Goal: Find contact information: Find contact information

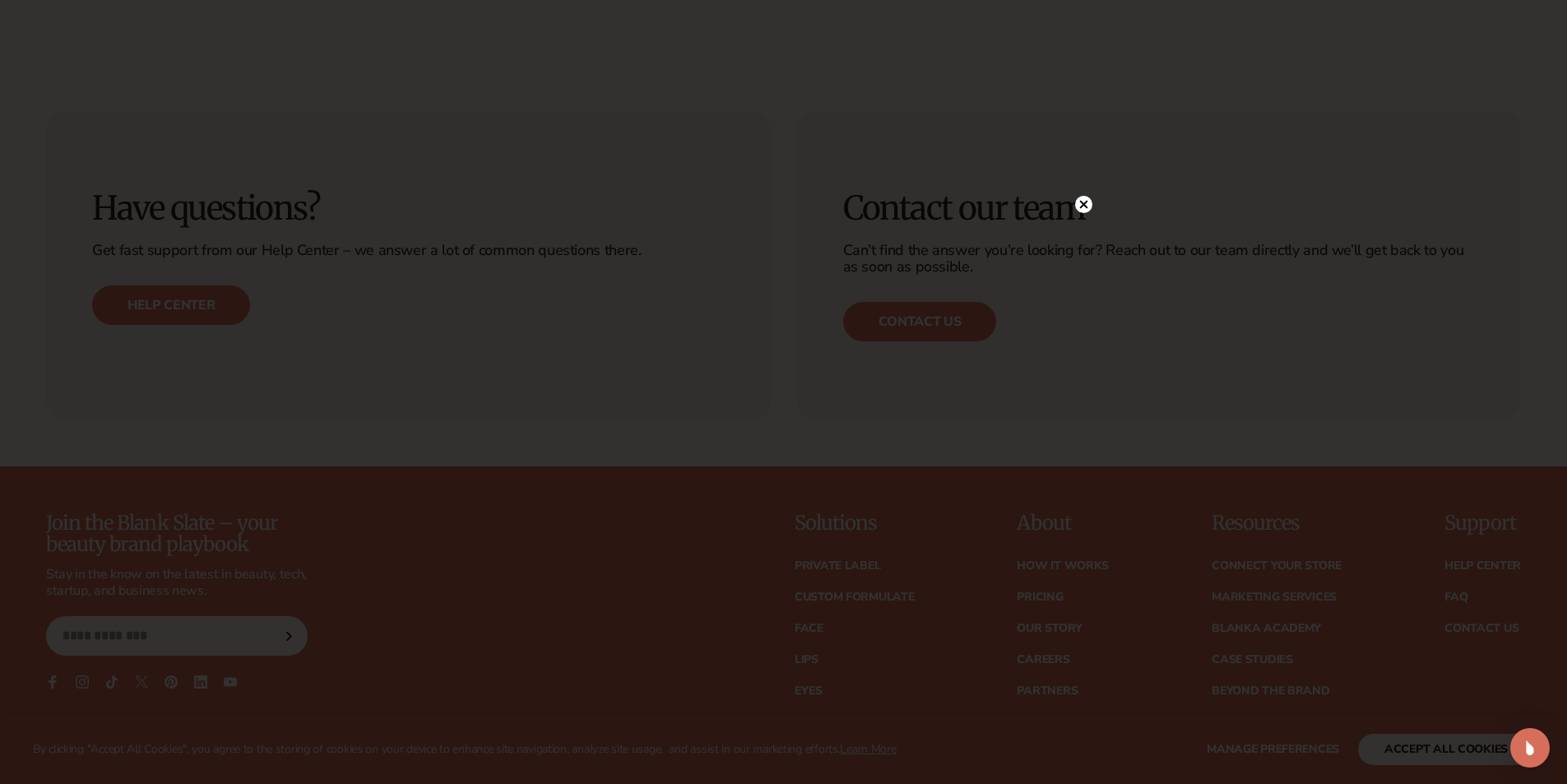
scroll to position [7201, 0]
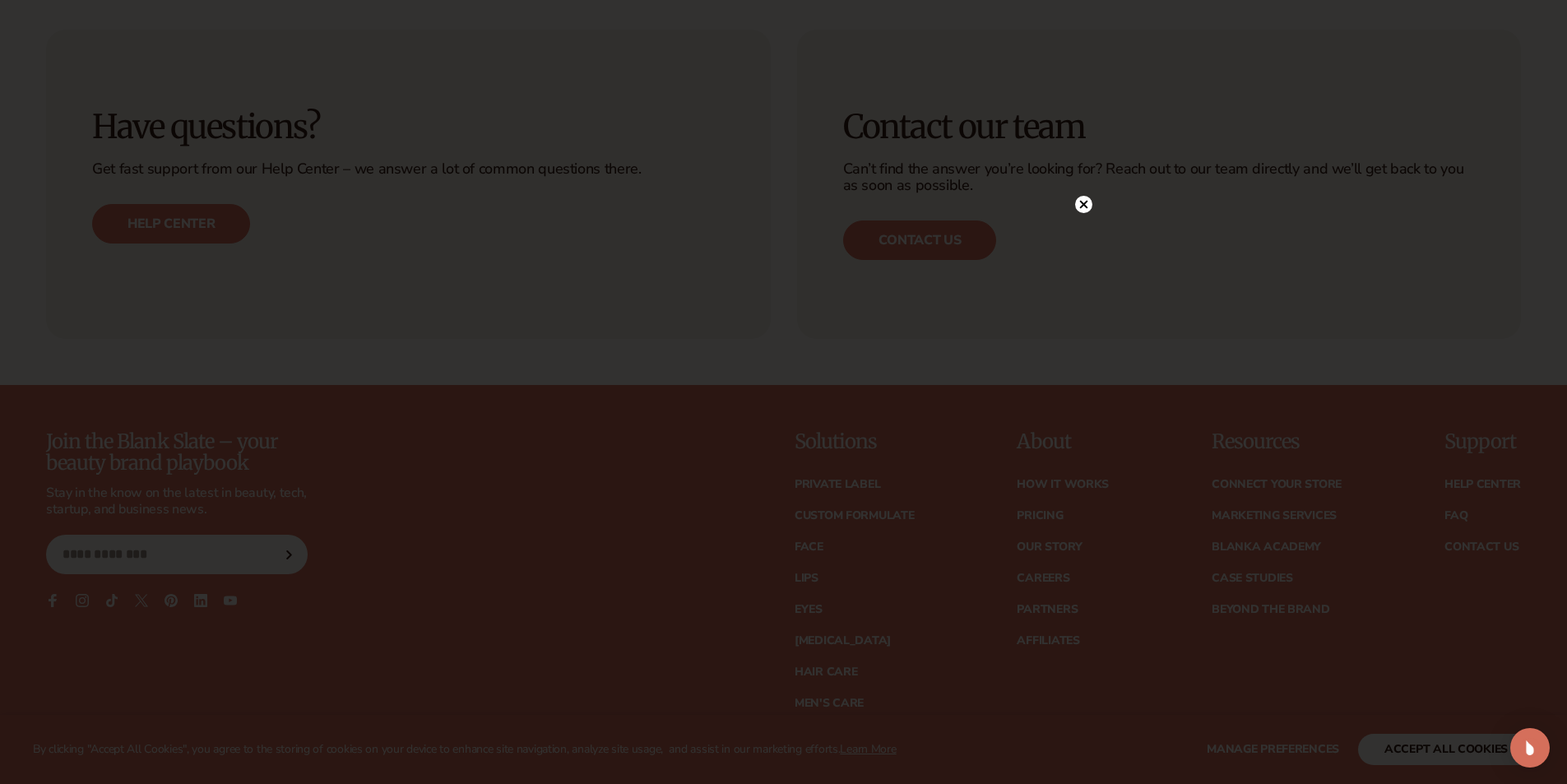
click at [1084, 193] on div at bounding box center [1084, 204] width 17 height 29
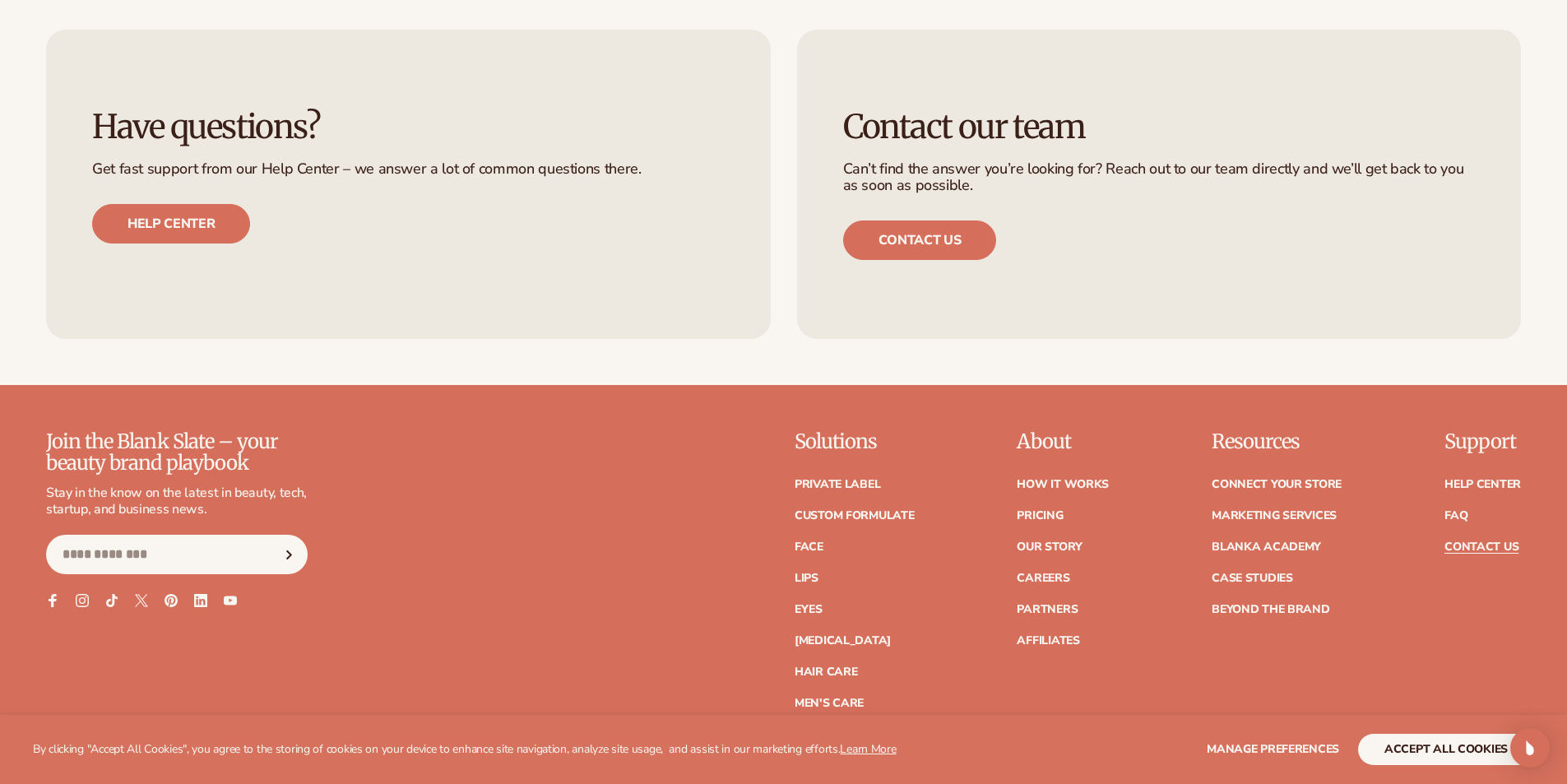
click at [1466, 547] on link "Contact Us" at bounding box center [1482, 547] width 74 height 12
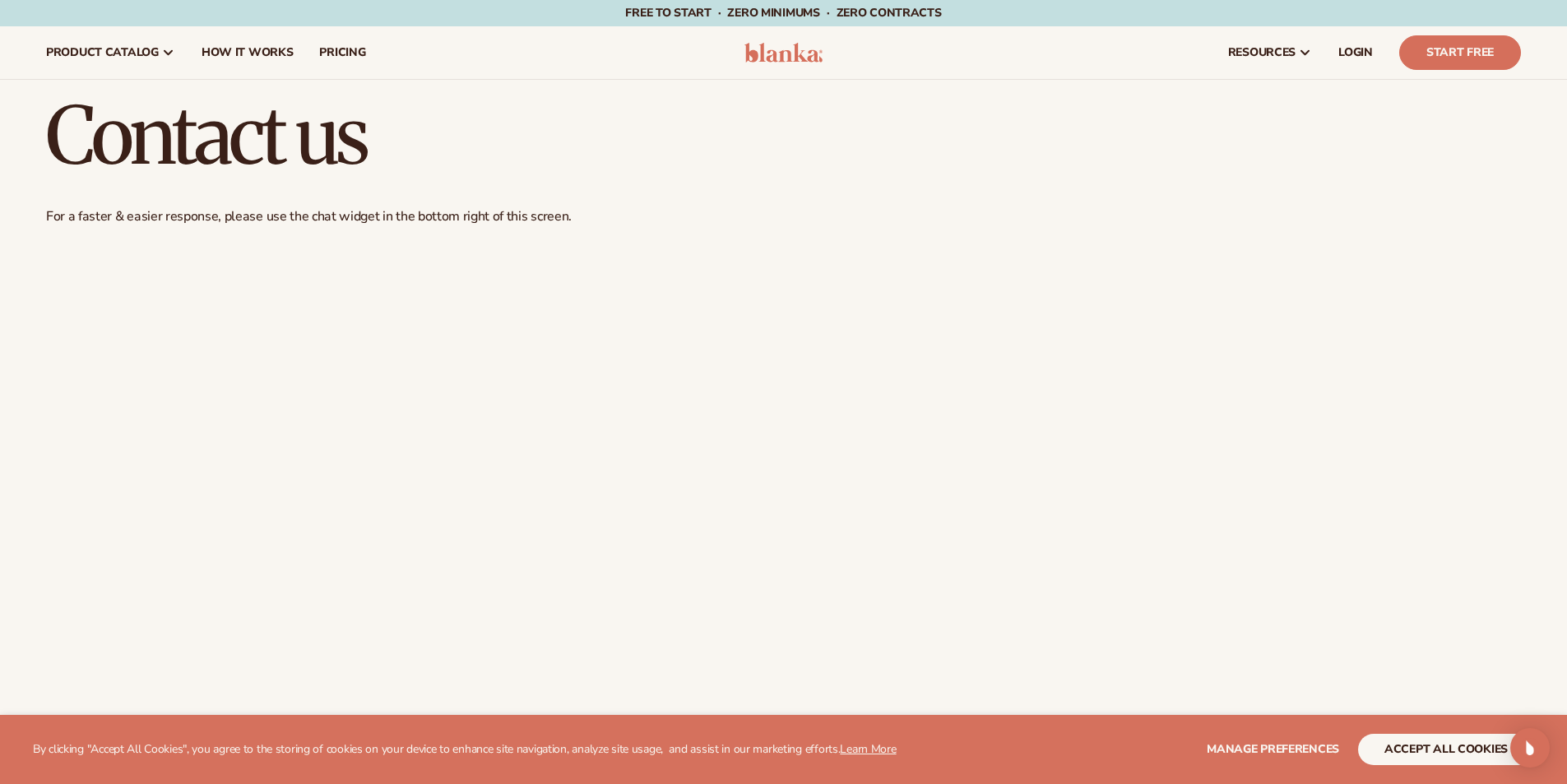
click at [796, 52] on img at bounding box center [784, 52] width 78 height 19
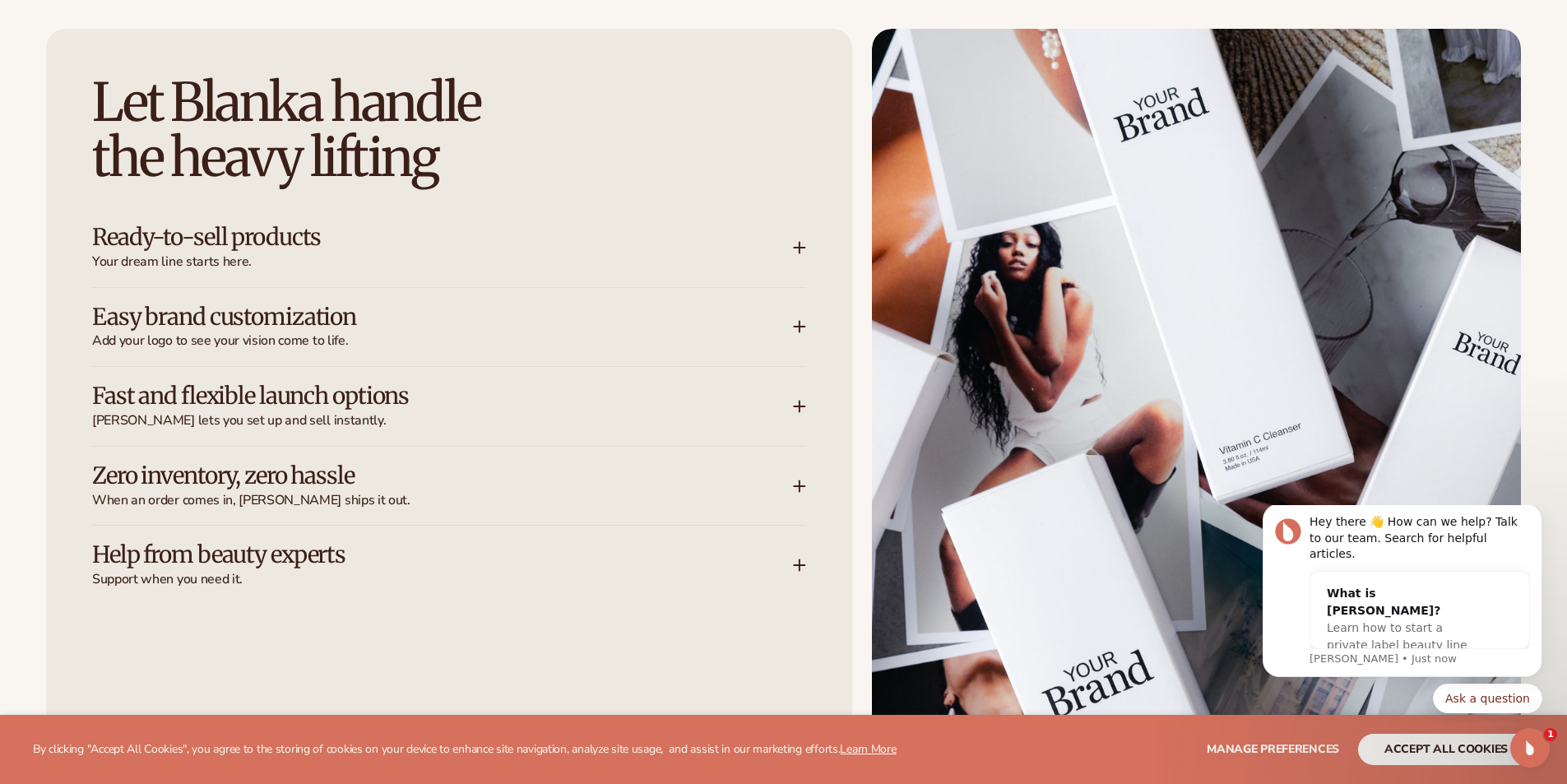
scroll to position [2220, 0]
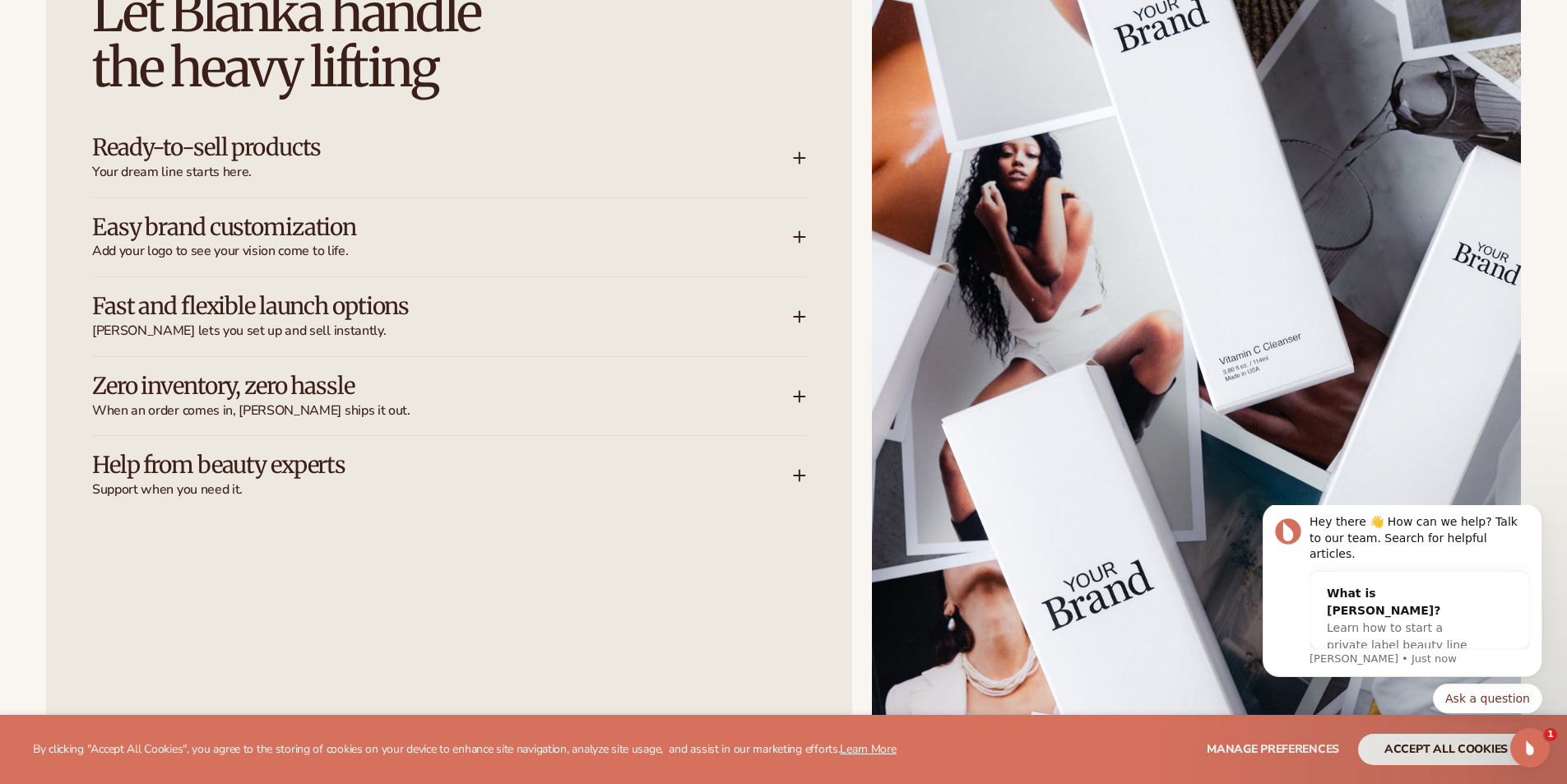
click at [789, 155] on div "Ready-to-sell products Your dream line starts here." at bounding box center [442, 158] width 701 height 46
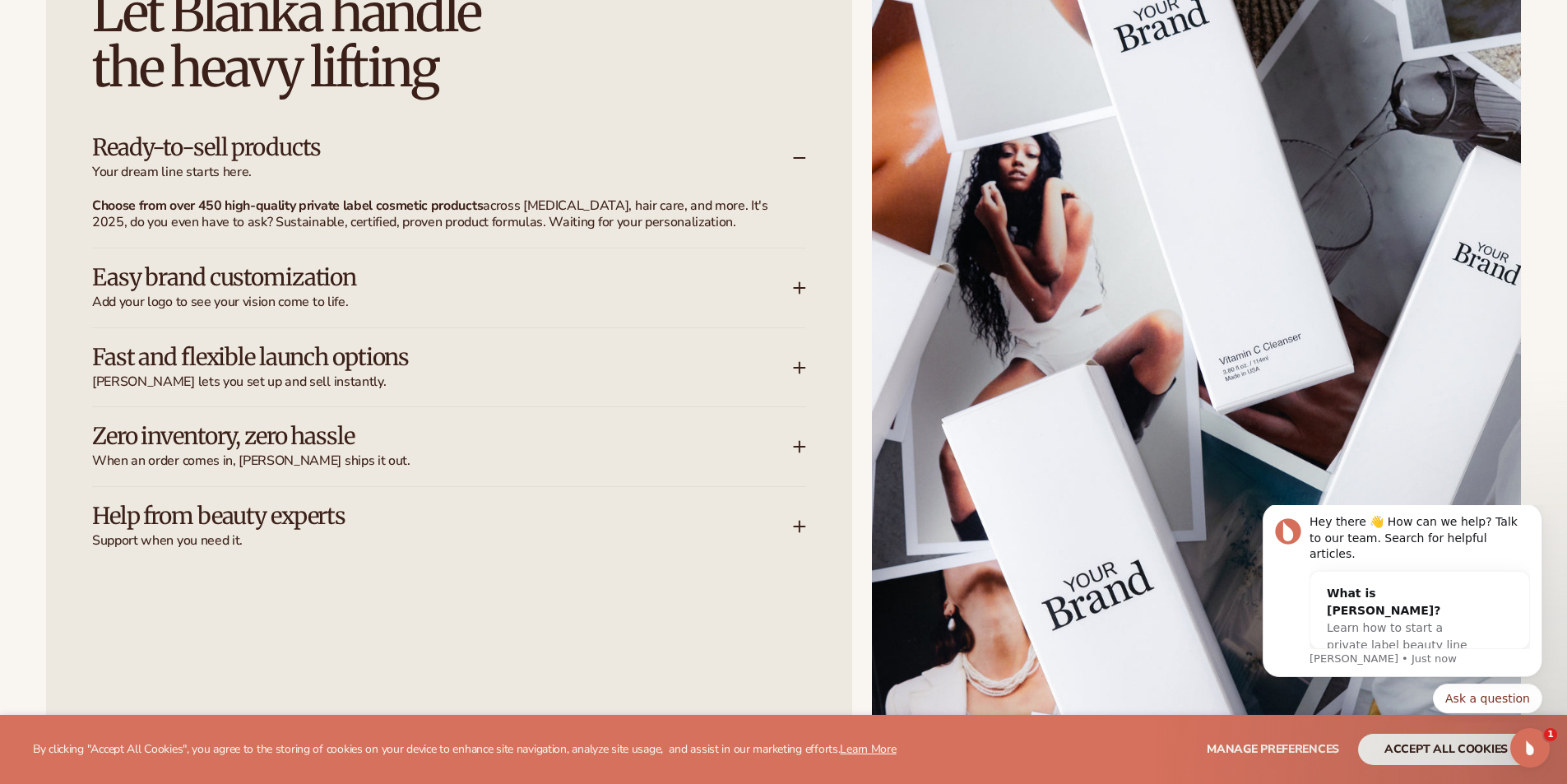
click at [789, 155] on div "Ready-to-sell products Your dream line starts here." at bounding box center [442, 158] width 701 height 46
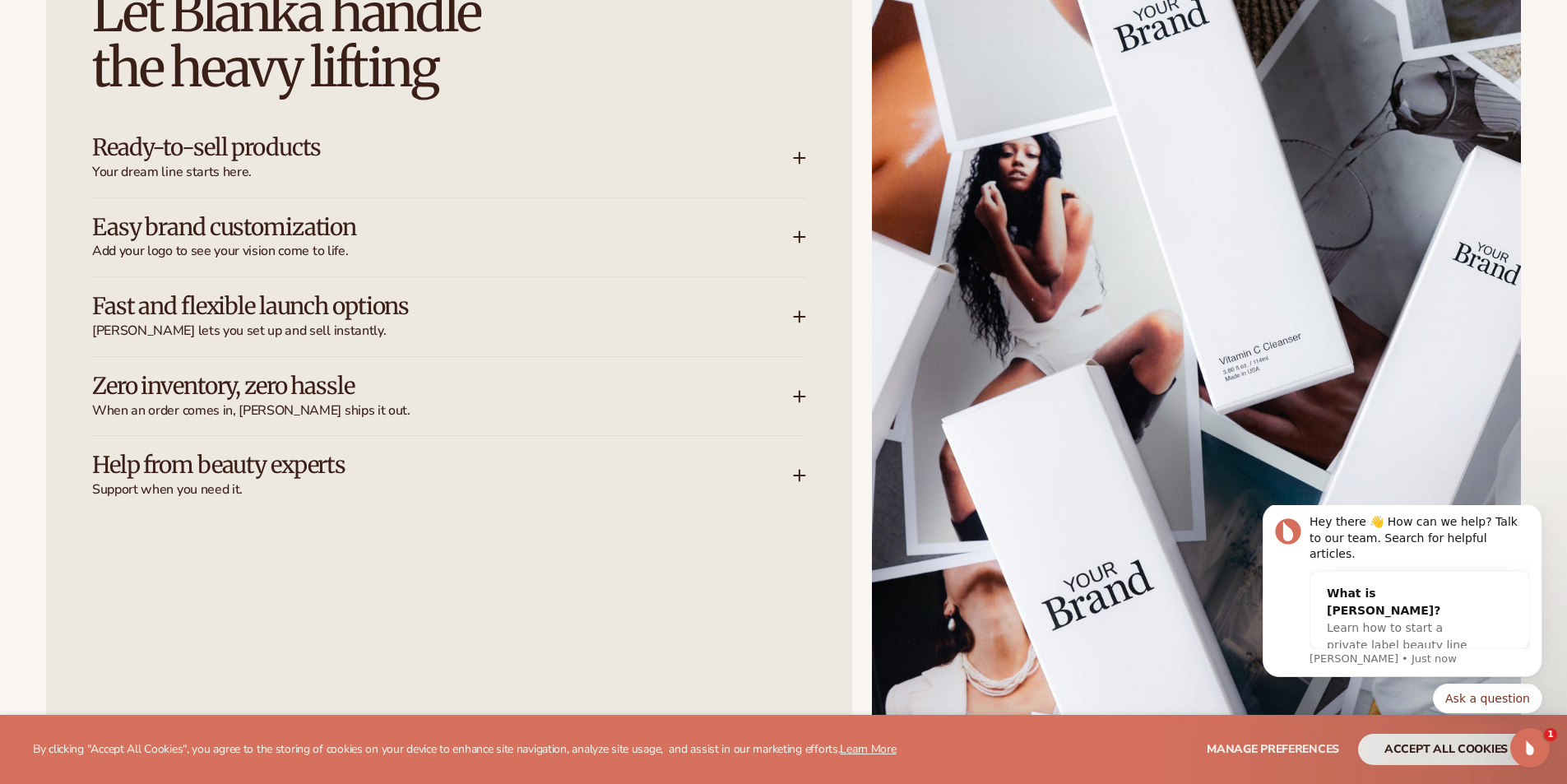
click at [793, 233] on icon at bounding box center [800, 237] width 14 height 14
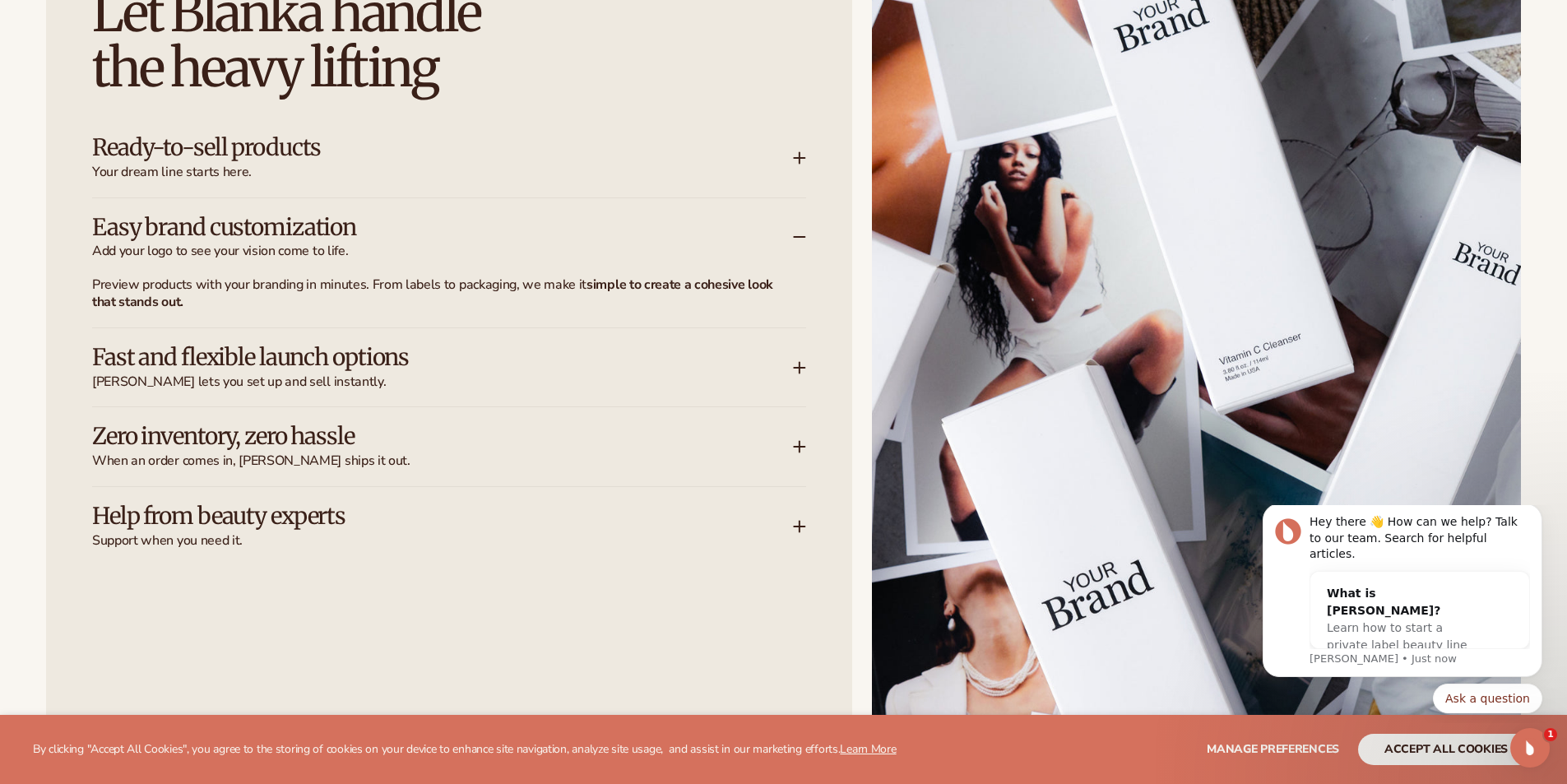
click at [793, 233] on icon at bounding box center [800, 237] width 14 height 14
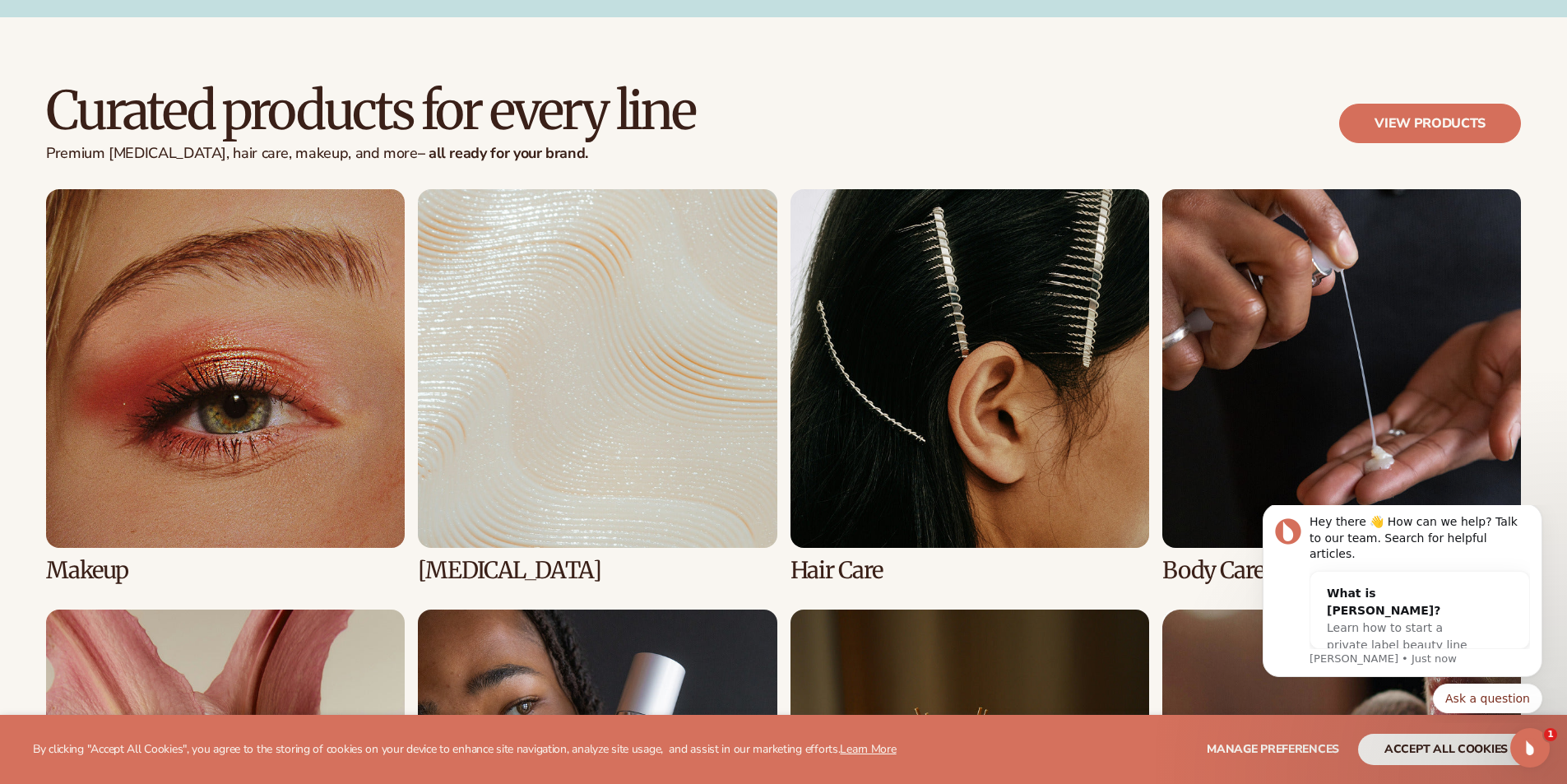
scroll to position [3536, 0]
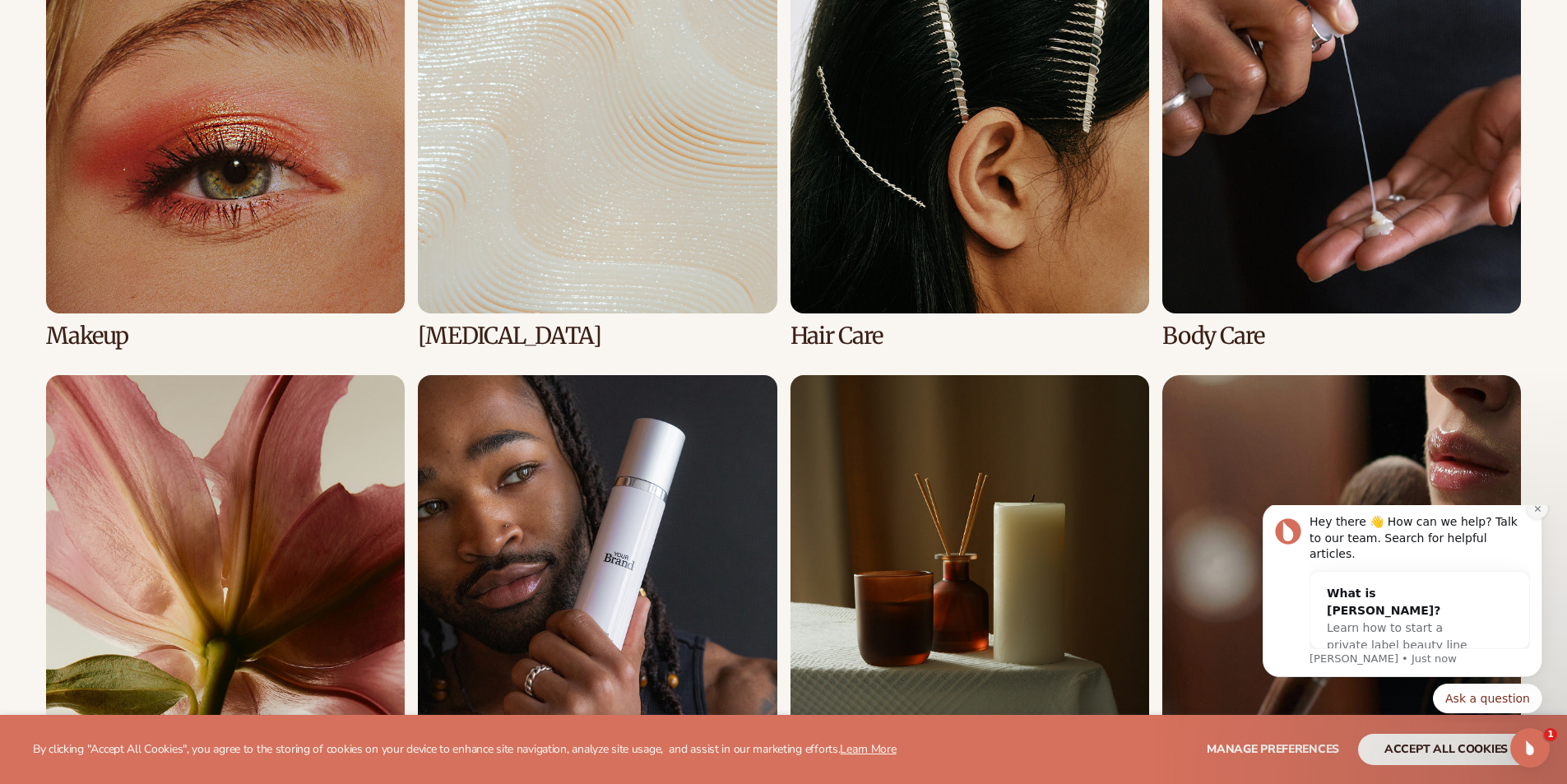
click at [1535, 513] on icon "Dismiss notification" at bounding box center [1537, 509] width 9 height 9
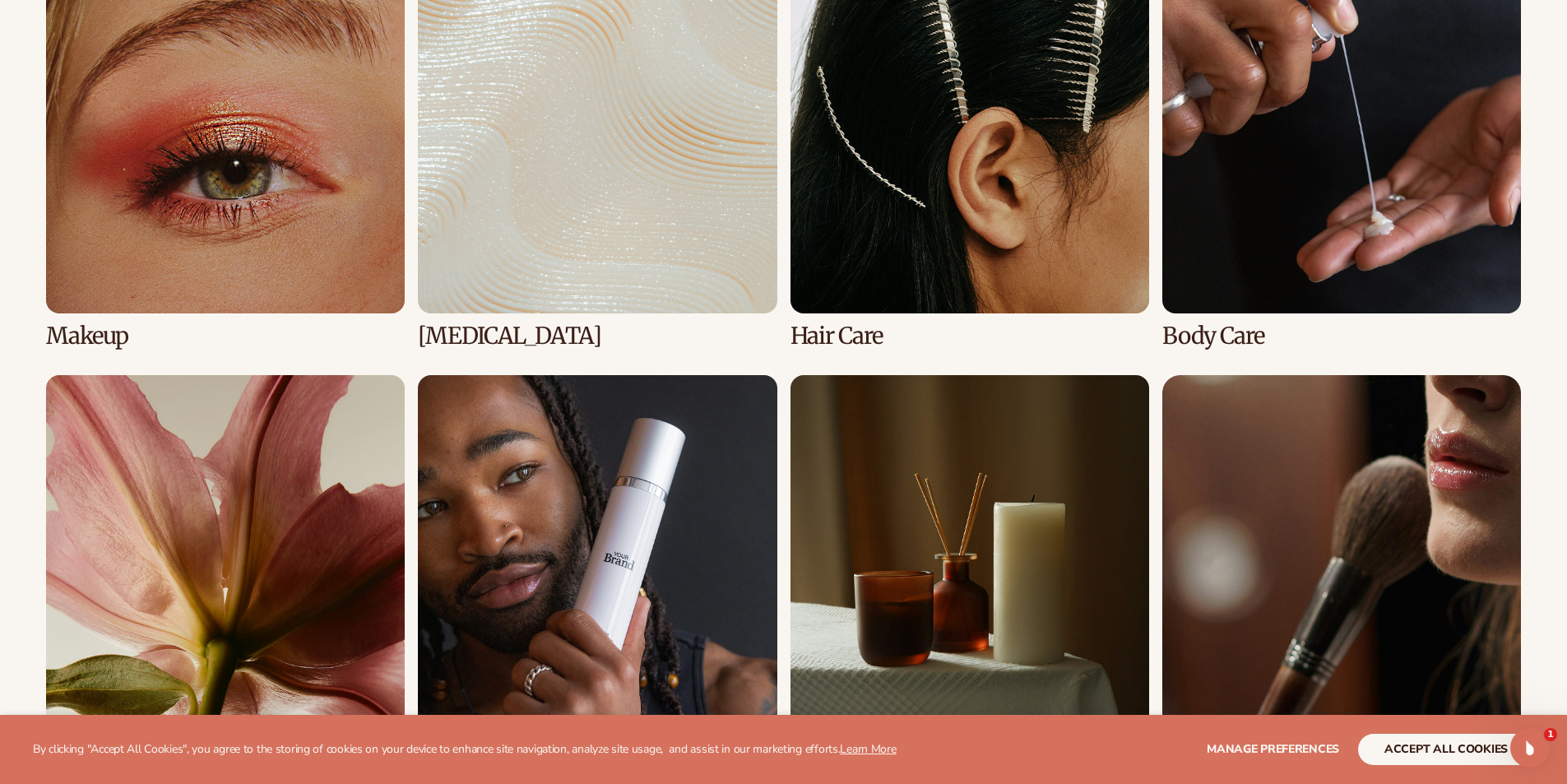
click at [298, 195] on link "1 / 8" at bounding box center [226, 151] width 358 height 394
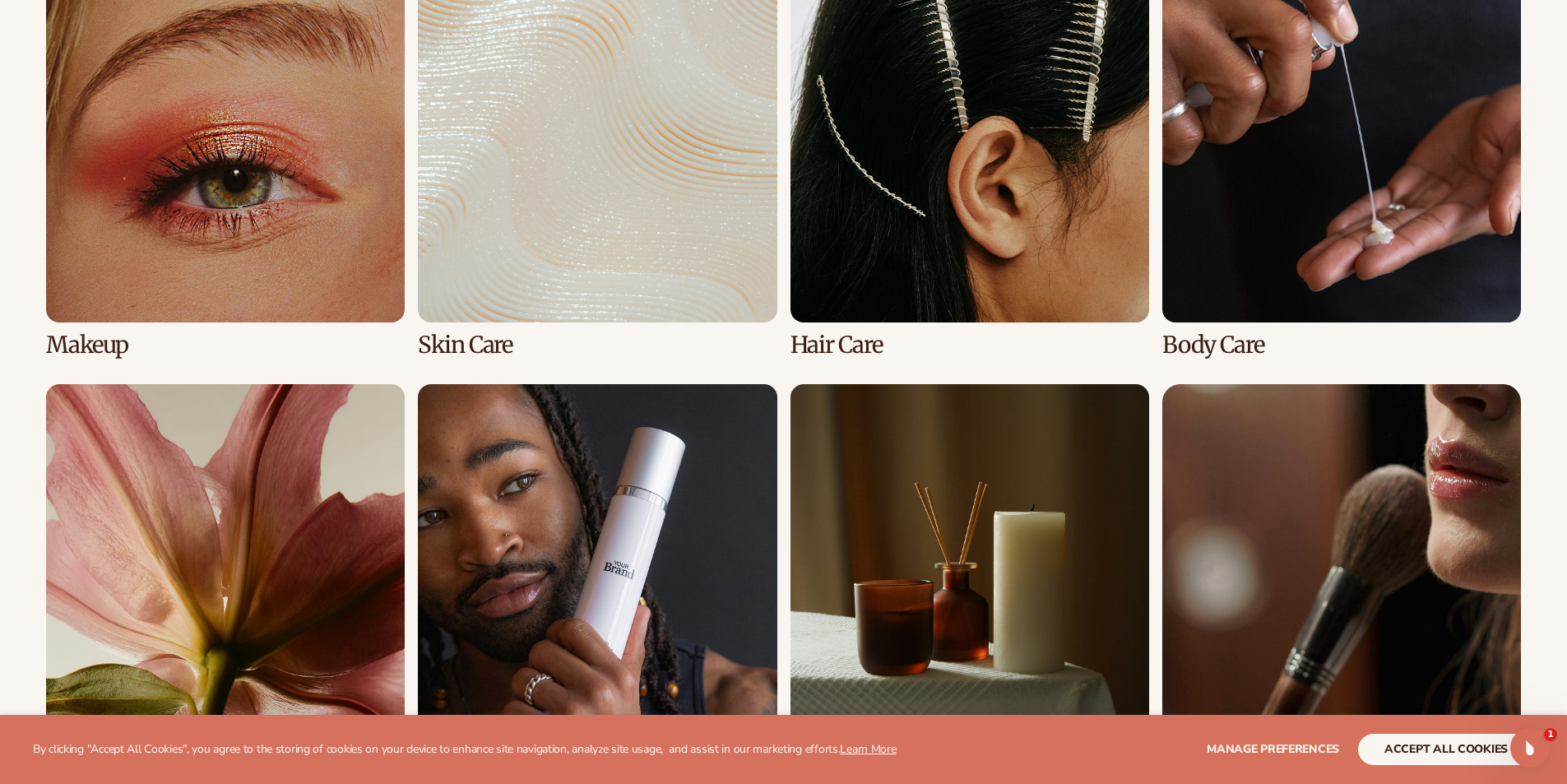
scroll to position [3536, 0]
